Goal: Information Seeking & Learning: Understand process/instructions

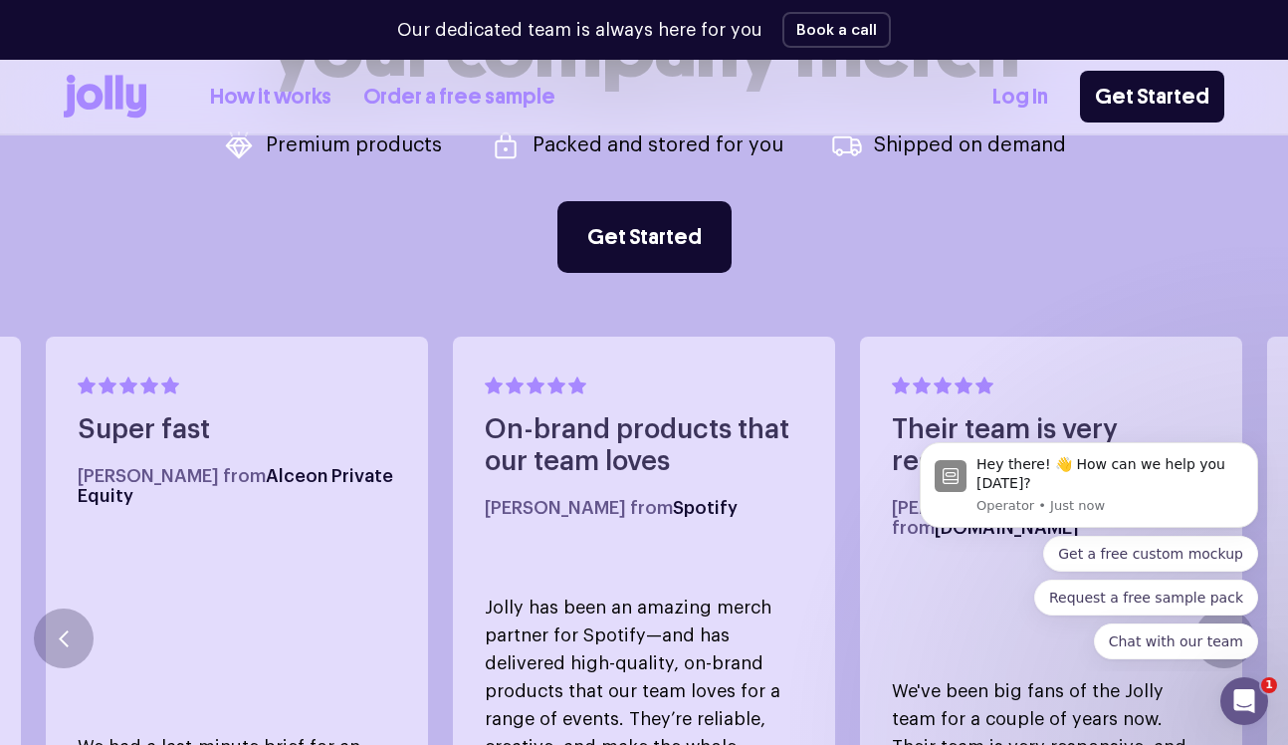
scroll to position [887, 0]
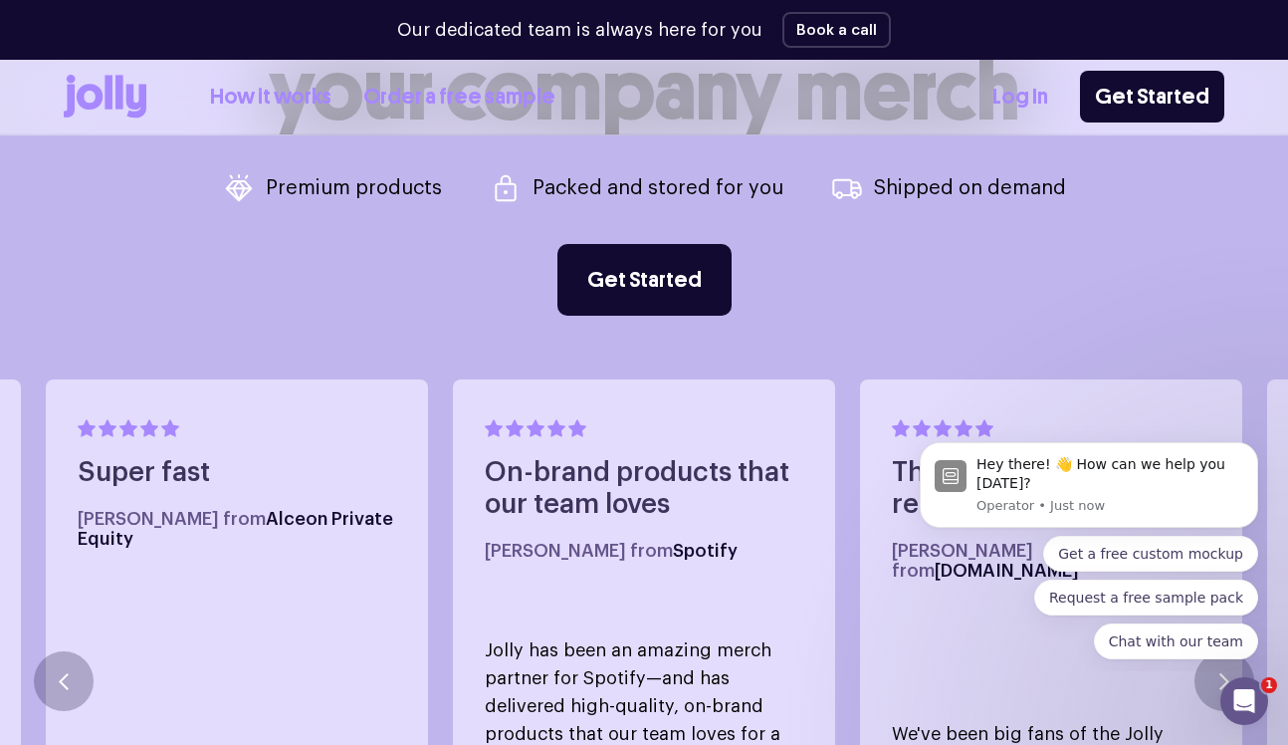
drag, startPoint x: 448, startPoint y: 106, endPoint x: 416, endPoint y: 93, distance: 34.4
click at [447, 106] on link "Order a free sample" at bounding box center [459, 97] width 192 height 33
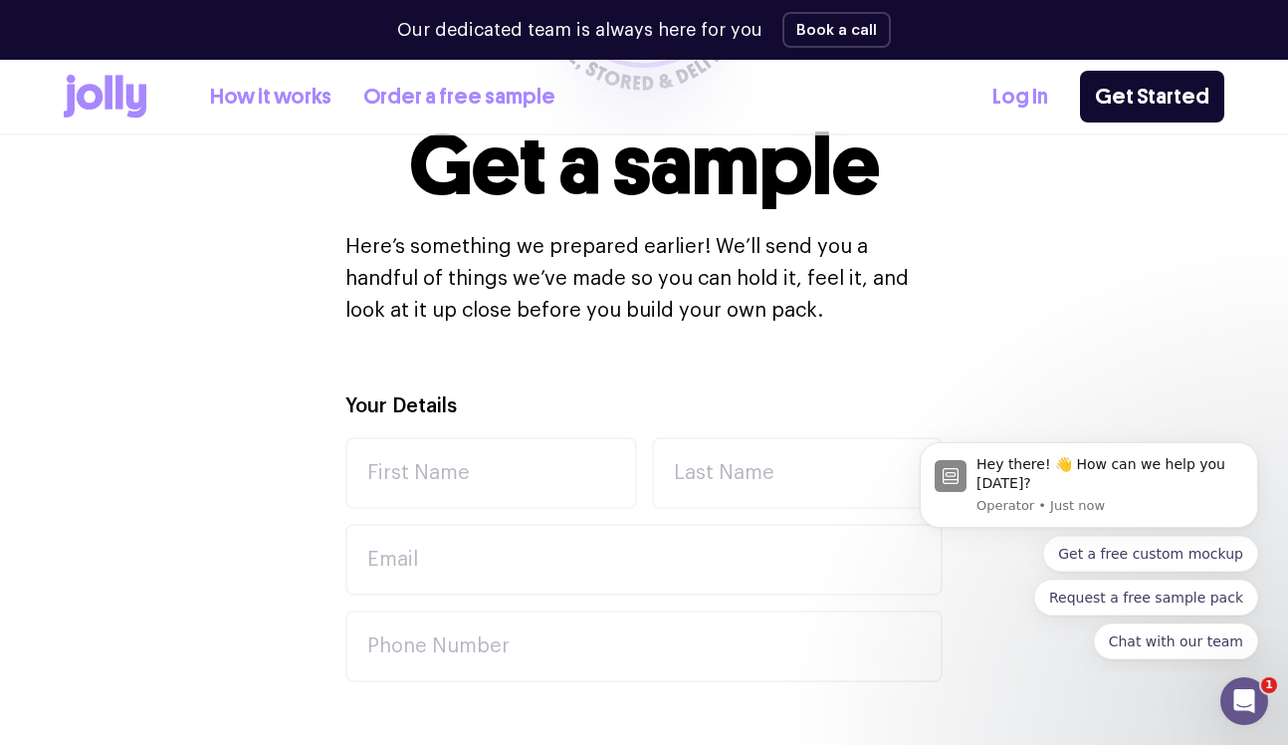
scroll to position [465, 0]
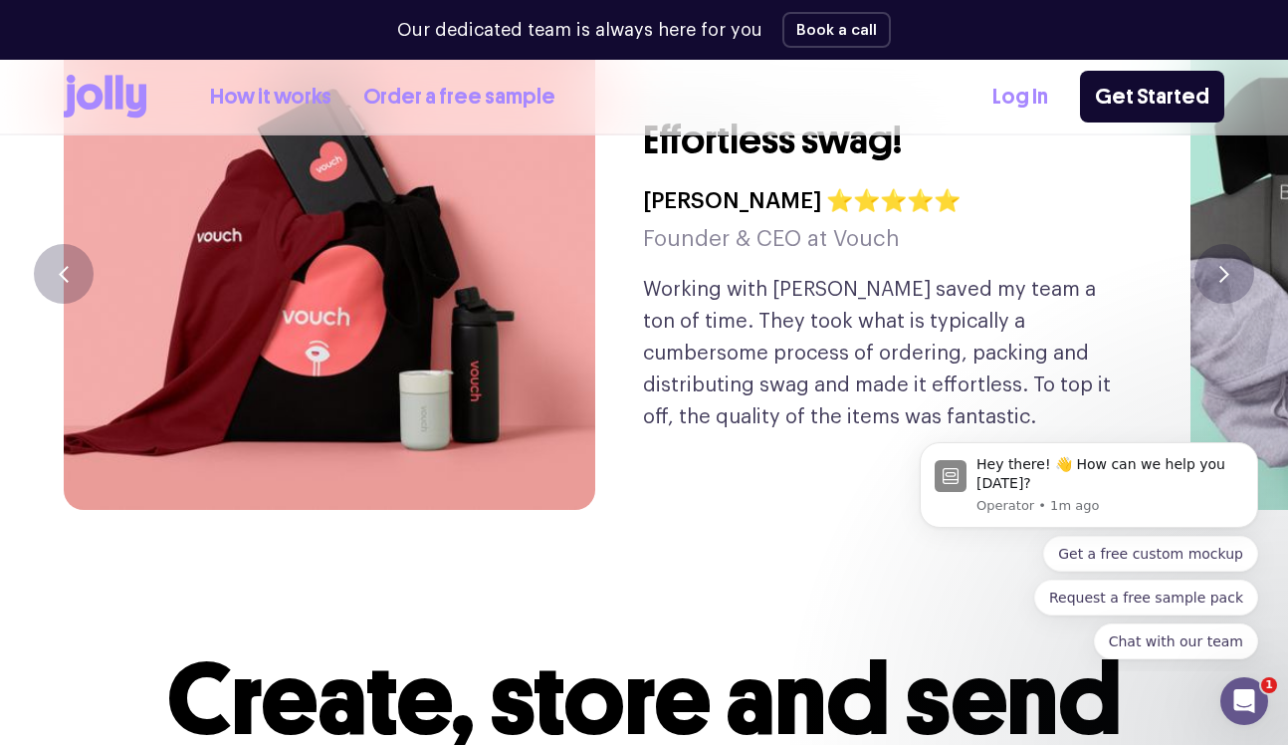
scroll to position [4853, 0]
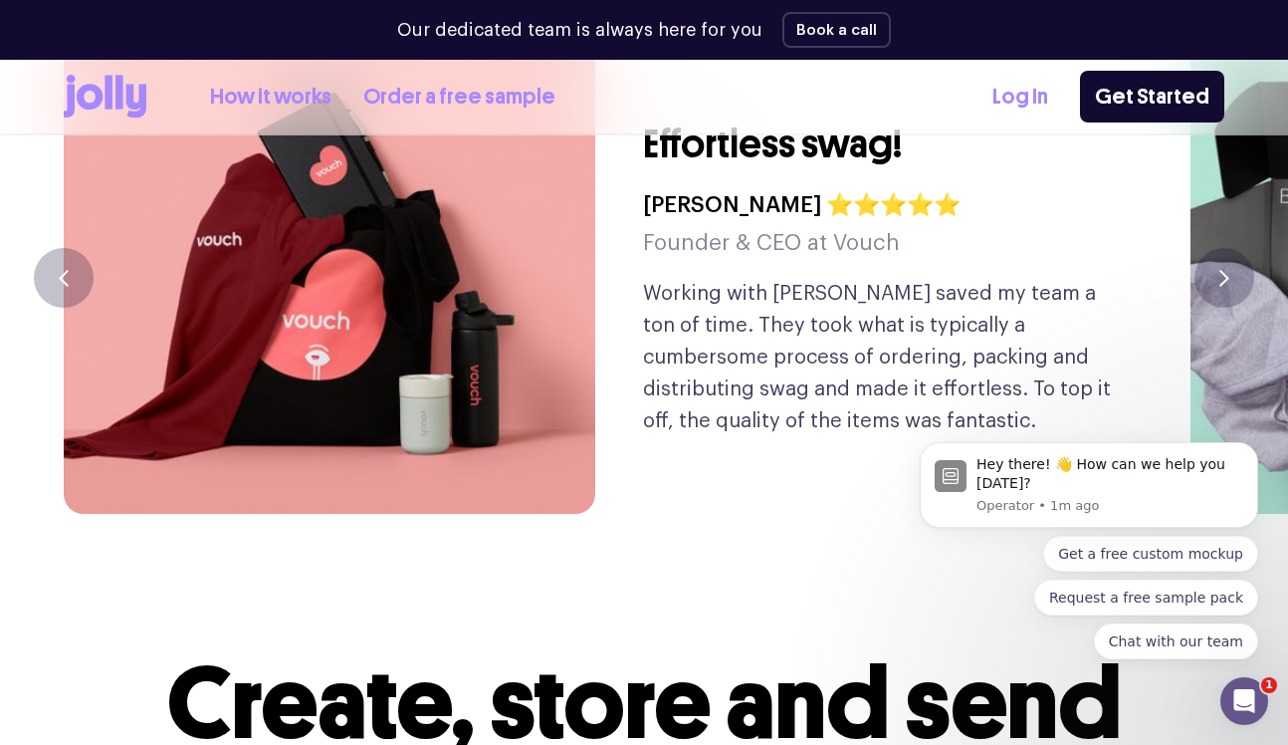
click at [253, 91] on link "How it works" at bounding box center [270, 97] width 121 height 33
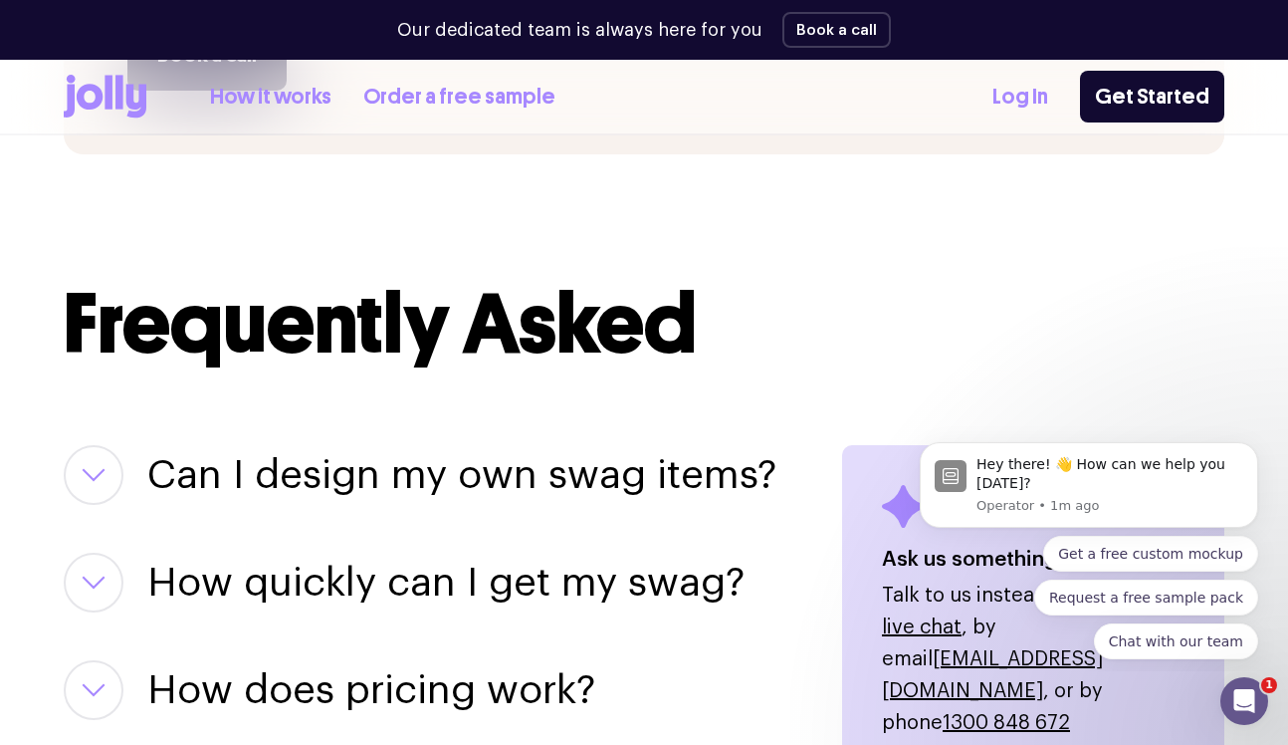
scroll to position [2292, 0]
click at [485, 470] on h3 "Can I design my own swag items?" at bounding box center [461, 476] width 629 height 60
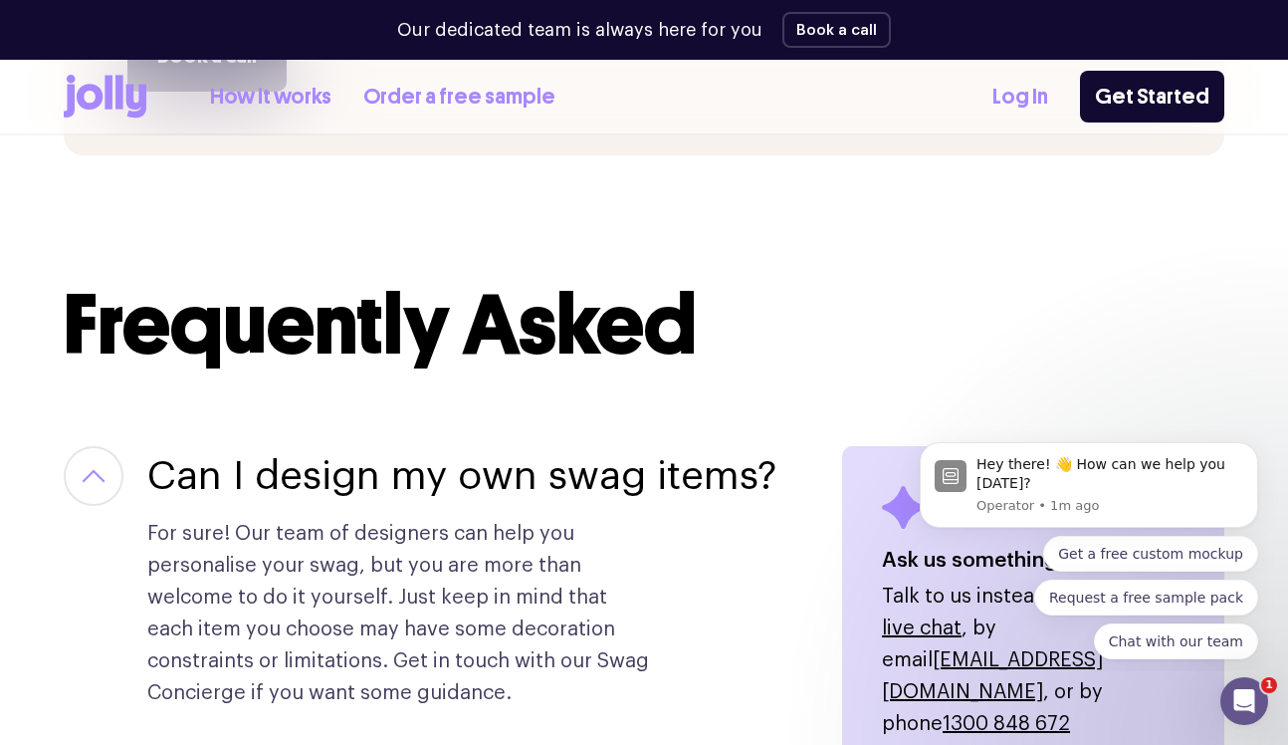
click at [485, 470] on h3 "Can I design my own swag items?" at bounding box center [461, 476] width 629 height 60
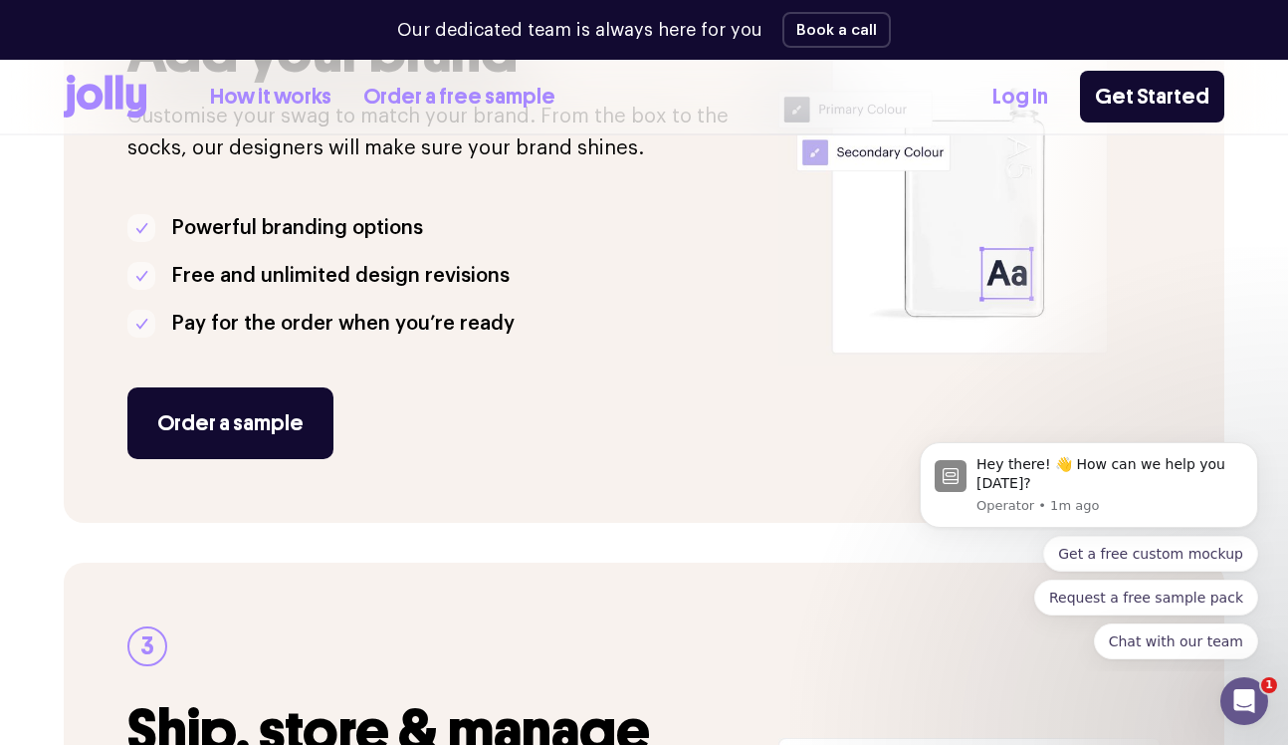
scroll to position [873, 0]
